Goal: Transaction & Acquisition: Purchase product/service

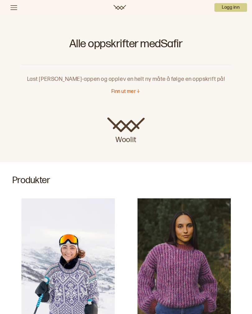
click at [137, 91] on icon at bounding box center [138, 91] width 5 height 5
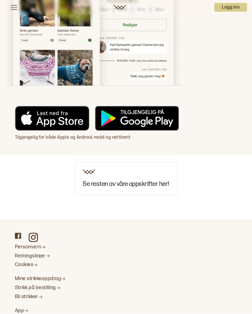
scroll to position [1097, 0]
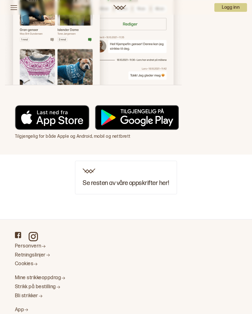
click at [142, 175] on div "Se resten av våre oppskrifter her!" at bounding box center [126, 178] width 102 height 34
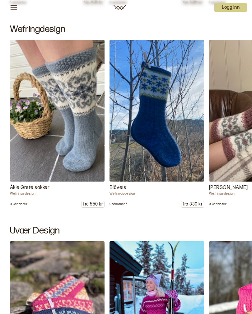
click at [83, 165] on img at bounding box center [57, 111] width 95 height 142
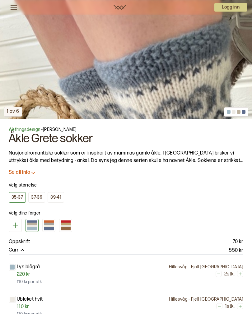
scroll to position [625, 0]
